Goal: Task Accomplishment & Management: Use online tool/utility

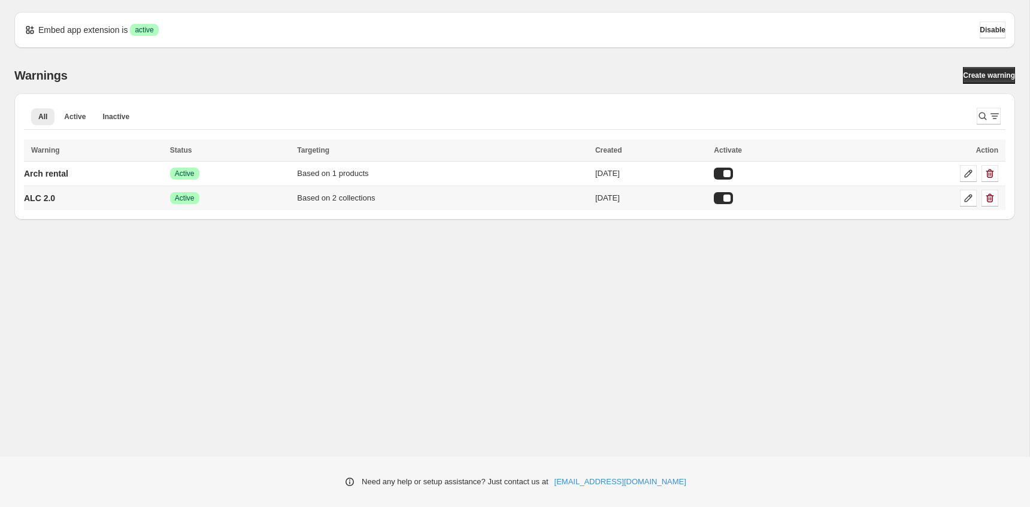
click at [153, 202] on td "ALC 2.0" at bounding box center [95, 198] width 143 height 25
click at [162, 197] on td "ALC 2.0" at bounding box center [95, 198] width 143 height 25
click at [972, 195] on icon at bounding box center [969, 199] width 8 height 8
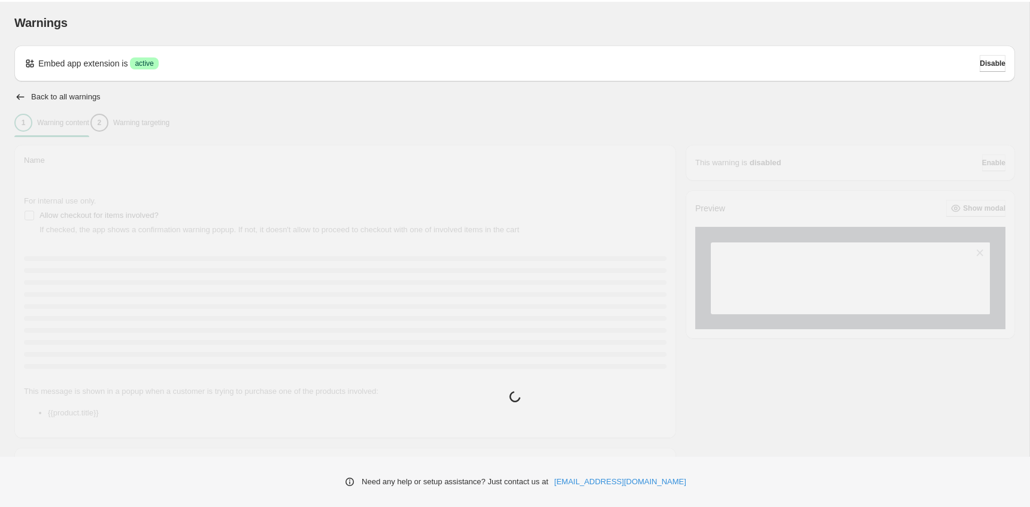
type input "*******"
type input "**********"
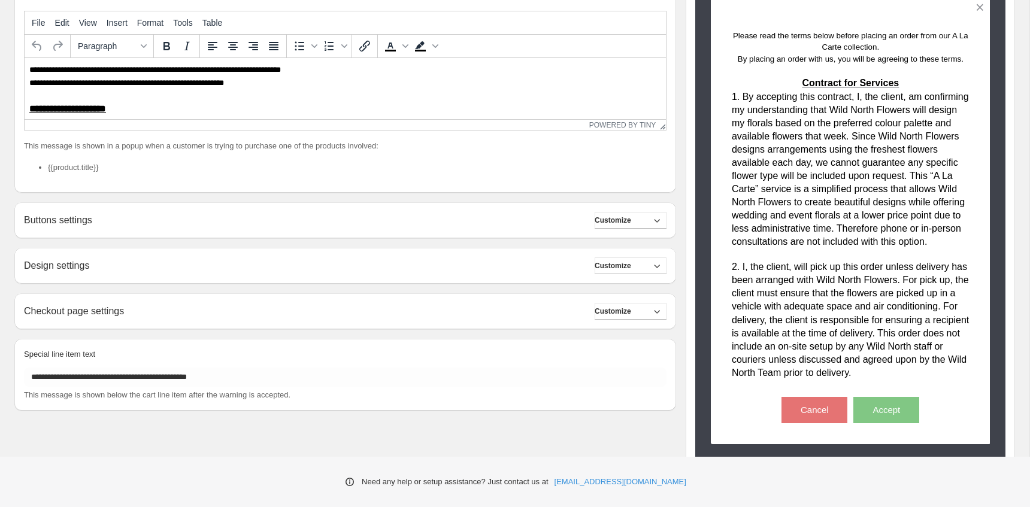
scroll to position [259, 0]
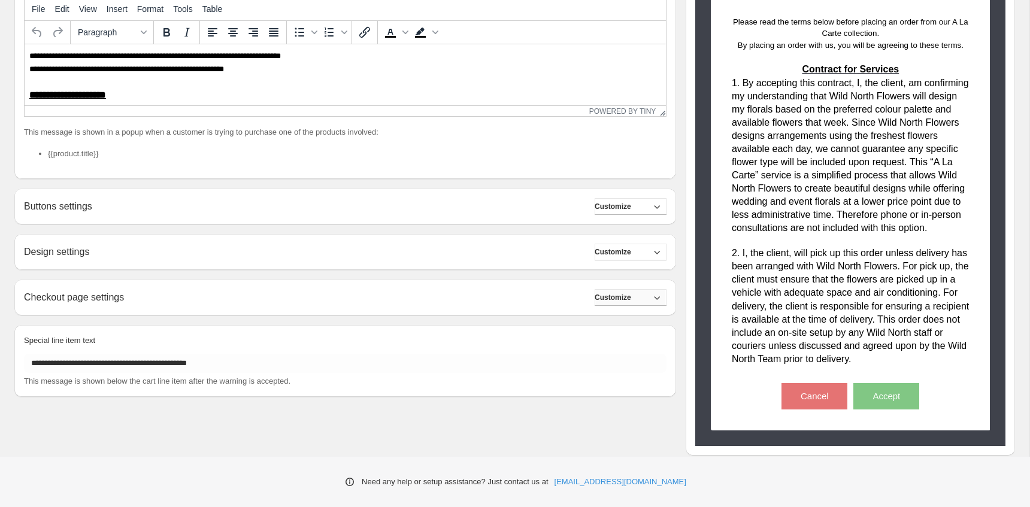
click at [623, 302] on span "Customize" at bounding box center [613, 298] width 37 height 10
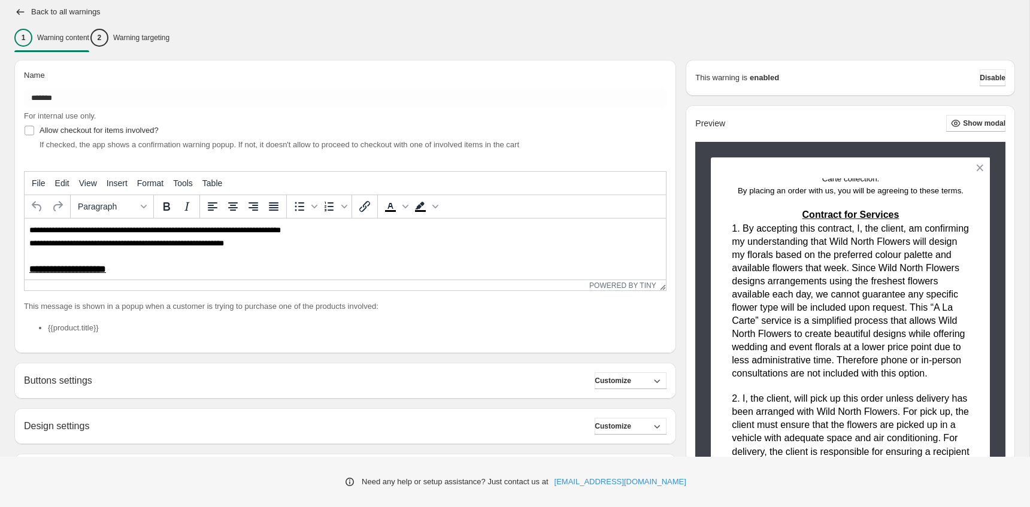
scroll to position [0, 0]
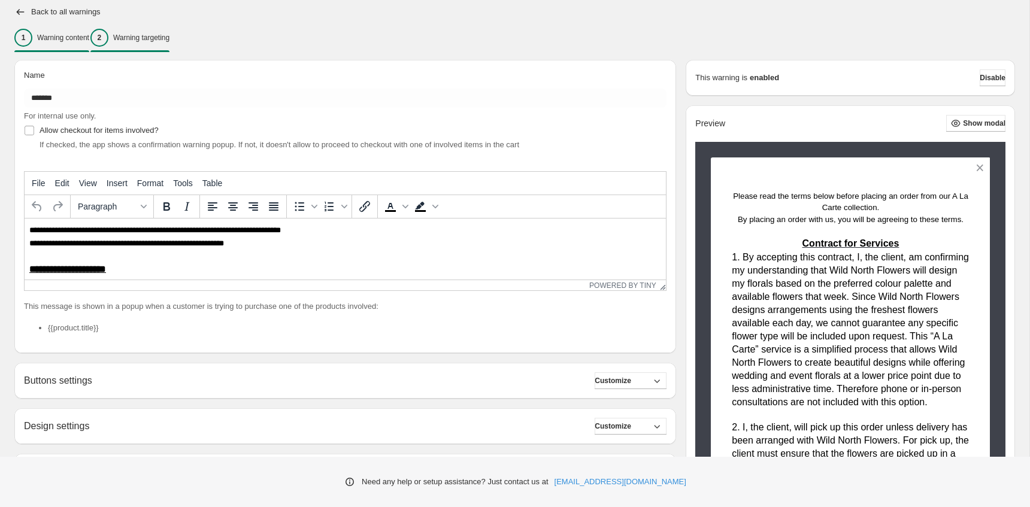
click at [170, 33] on p "Warning targeting" at bounding box center [141, 38] width 56 height 10
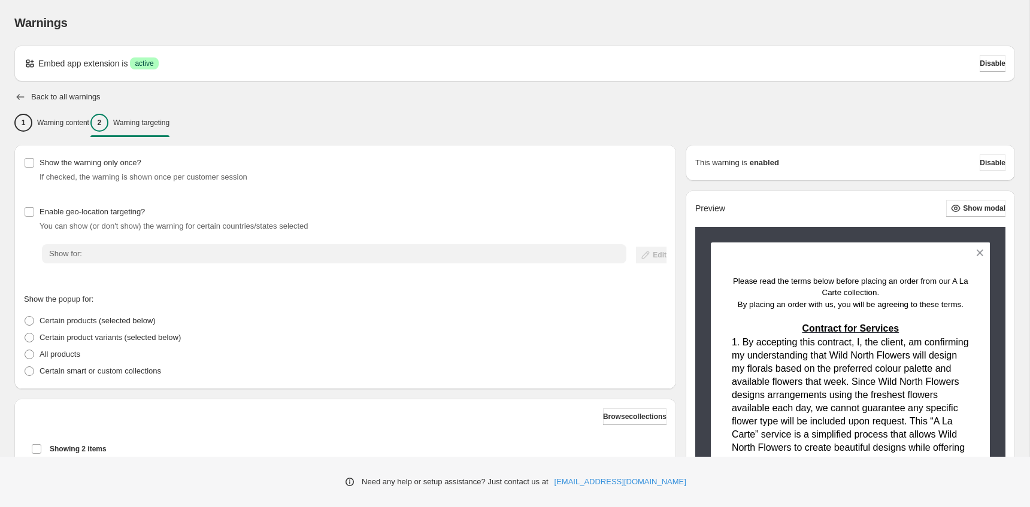
click at [21, 91] on icon "button" at bounding box center [20, 97] width 12 height 12
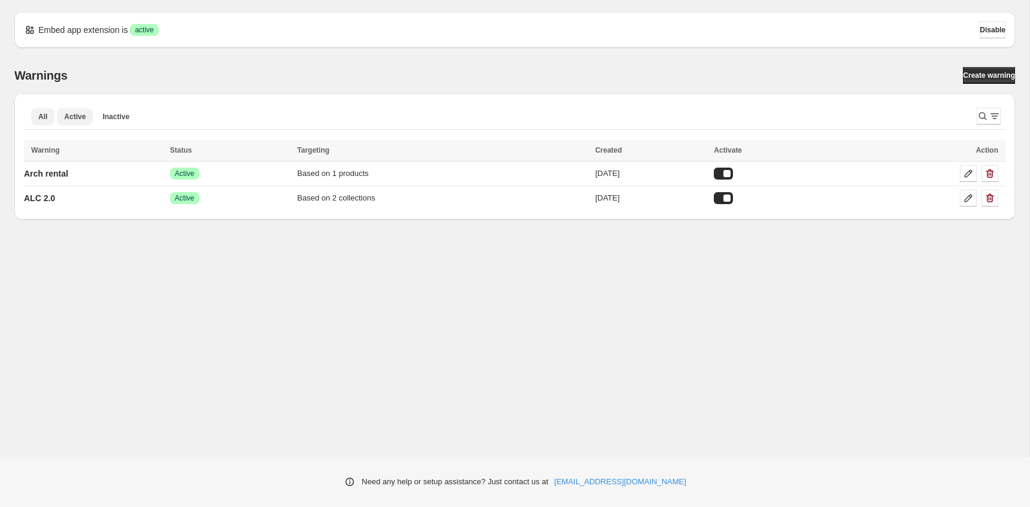
click at [71, 110] on button "Active" at bounding box center [75, 116] width 36 height 17
click at [37, 112] on button "All" at bounding box center [42, 116] width 23 height 17
